Goal: Information Seeking & Learning: Learn about a topic

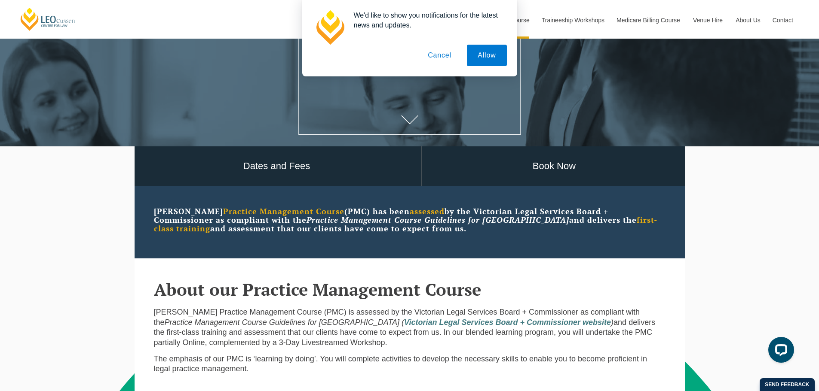
scroll to position [258, 0]
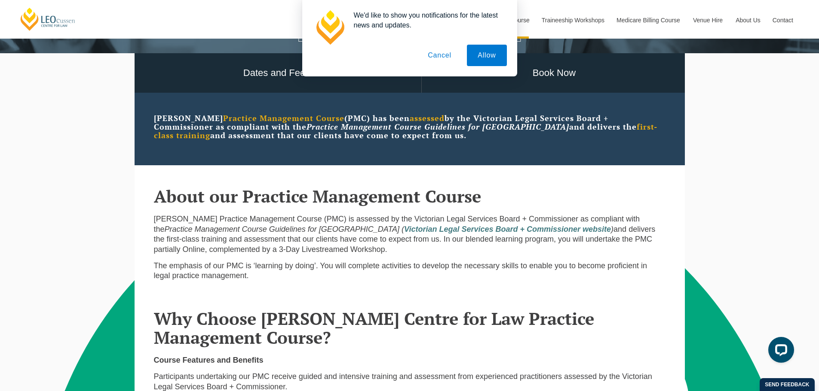
click at [442, 52] on button "Cancel" at bounding box center [439, 55] width 45 height 21
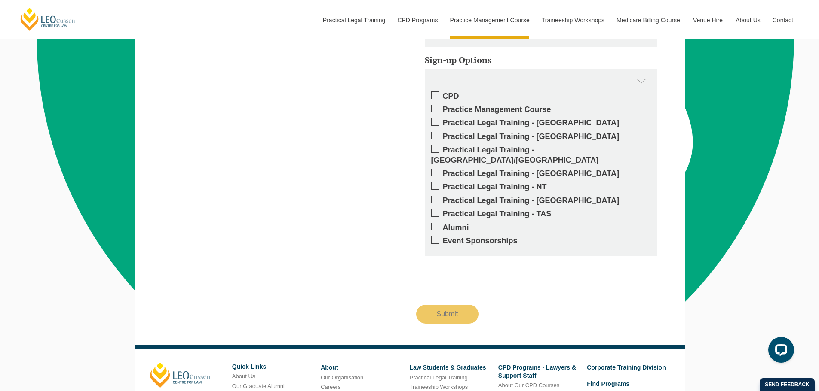
scroll to position [1891, 0]
click at [501, 168] on label "Practical Legal Training - [GEOGRAPHIC_DATA]" at bounding box center [540, 173] width 219 height 10
click at [443, 170] on input "Practical Legal Training - [GEOGRAPHIC_DATA]" at bounding box center [443, 170] width 0 height 0
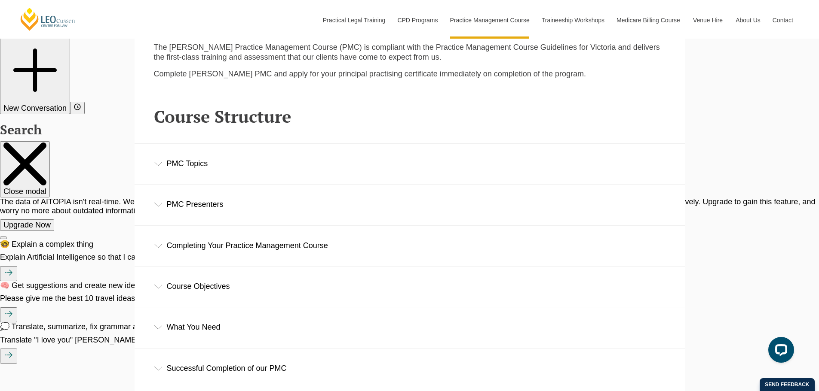
scroll to position [1289, 0]
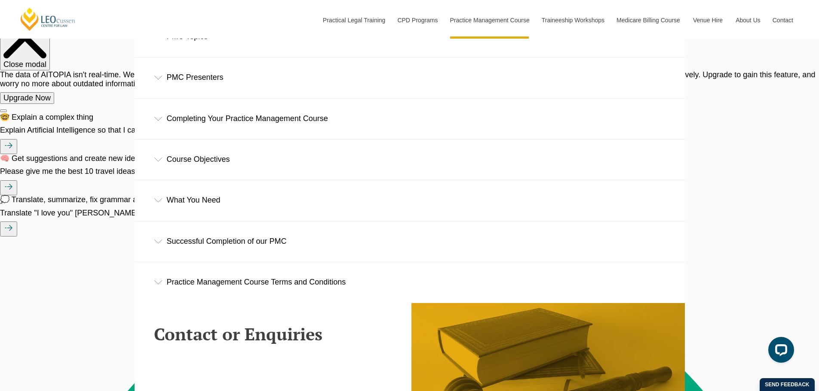
click at [223, 248] on div "Successful Completion of our PMC" at bounding box center [410, 242] width 550 height 40
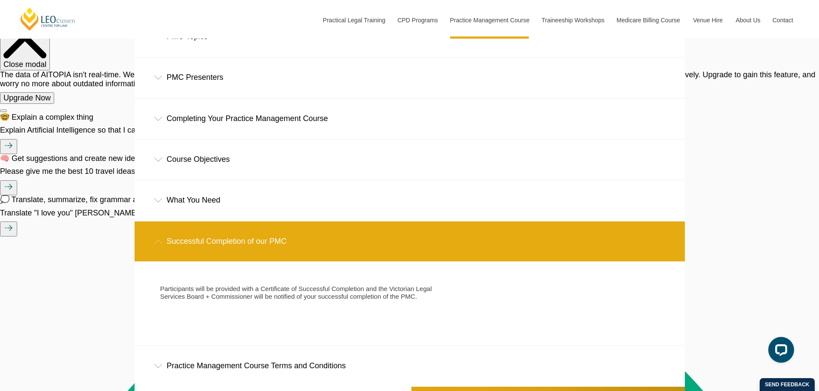
click at [238, 365] on div "Practice Management Course Terms and Conditions" at bounding box center [410, 366] width 550 height 40
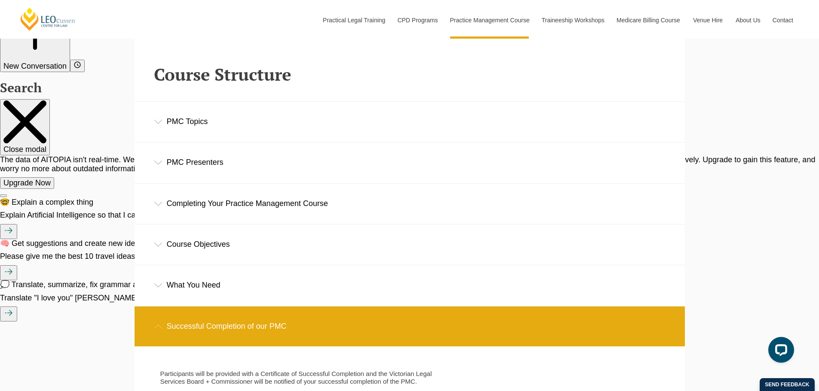
scroll to position [1203, 0]
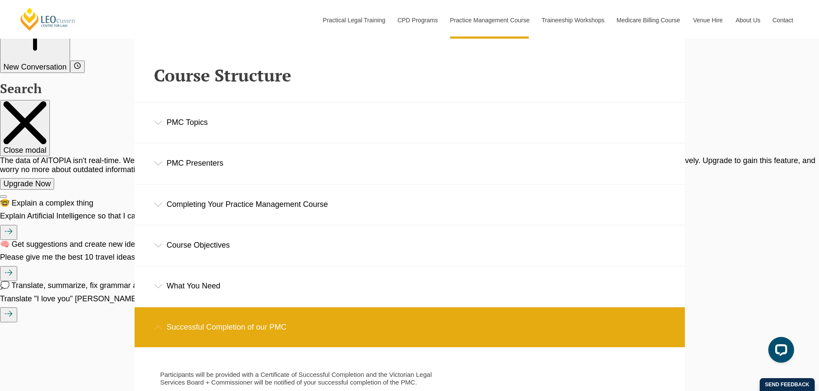
click at [220, 125] on div "PMC Topics" at bounding box center [410, 123] width 550 height 40
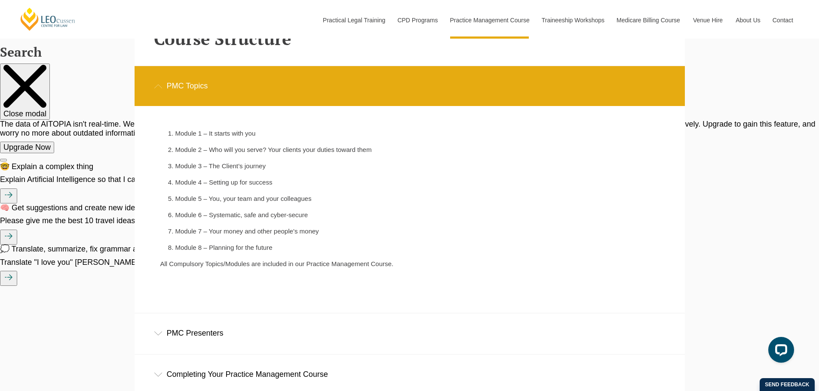
scroll to position [1332, 0]
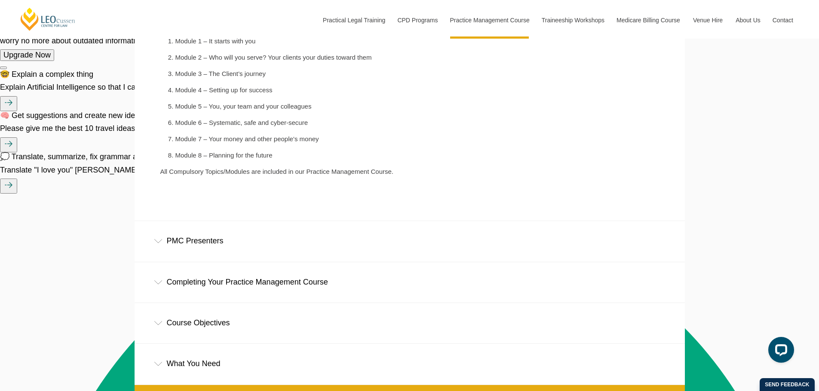
click at [252, 232] on div "PMC Presenters" at bounding box center [410, 241] width 550 height 40
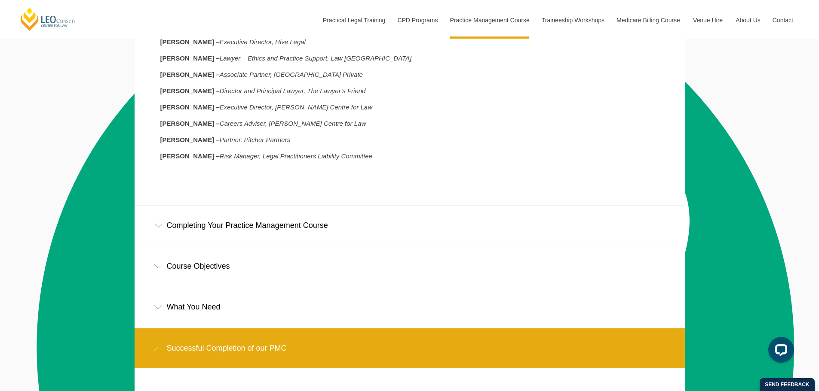
scroll to position [1590, 0]
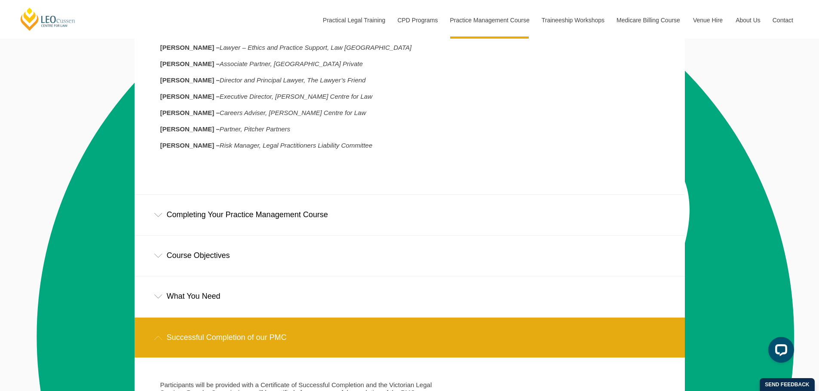
click at [230, 264] on div "Course Objectives" at bounding box center [410, 256] width 550 height 40
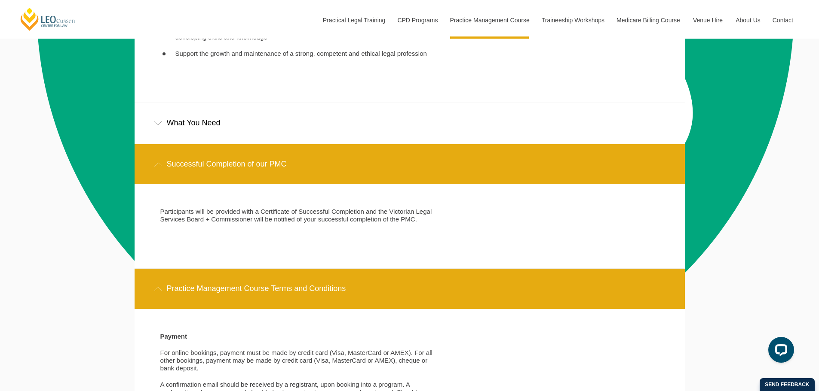
scroll to position [1977, 0]
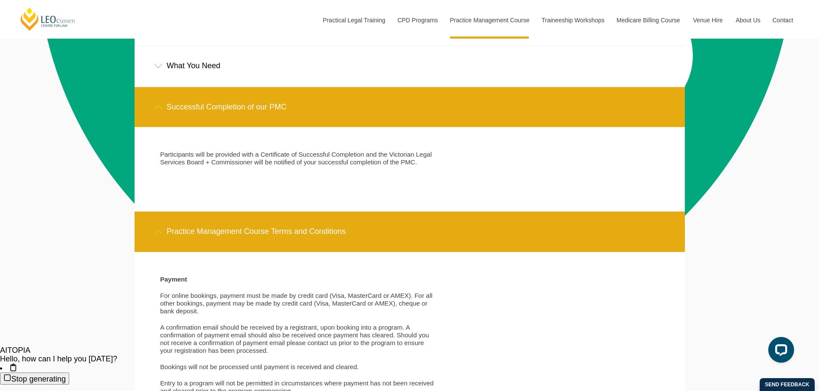
click at [238, 62] on div "What You Need" at bounding box center [410, 66] width 550 height 40
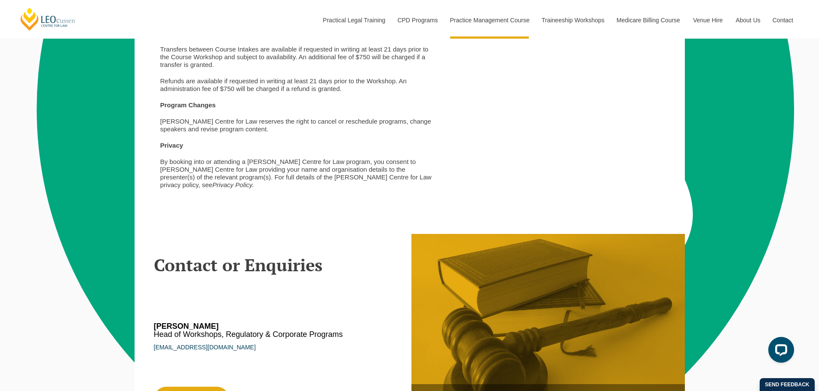
scroll to position [2492, 0]
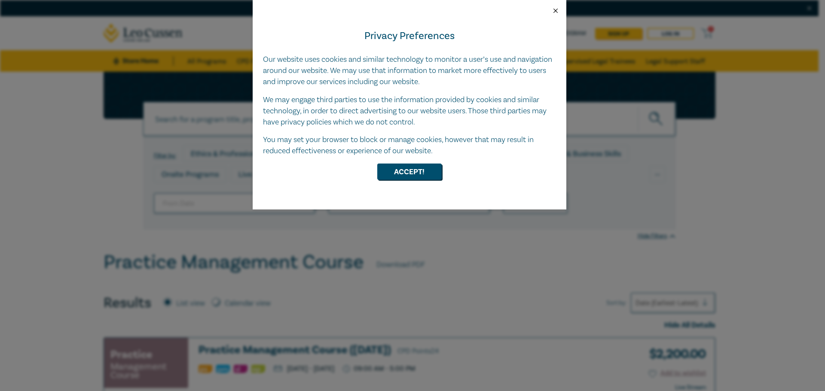
click at [553, 13] on button "Close" at bounding box center [556, 11] width 8 height 8
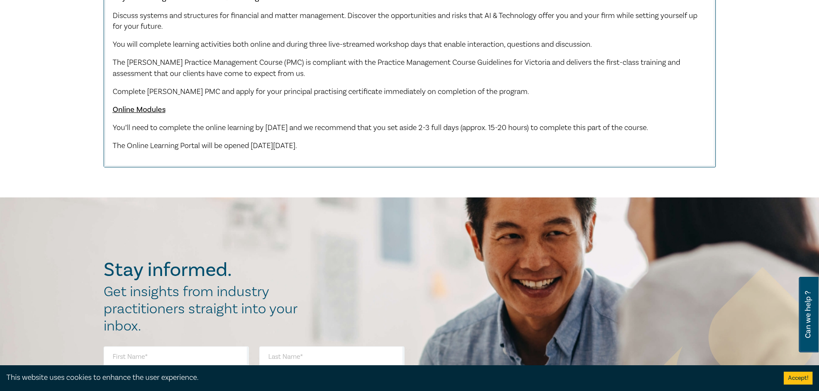
scroll to position [1246, 0]
